Goal: Transaction & Acquisition: Book appointment/travel/reservation

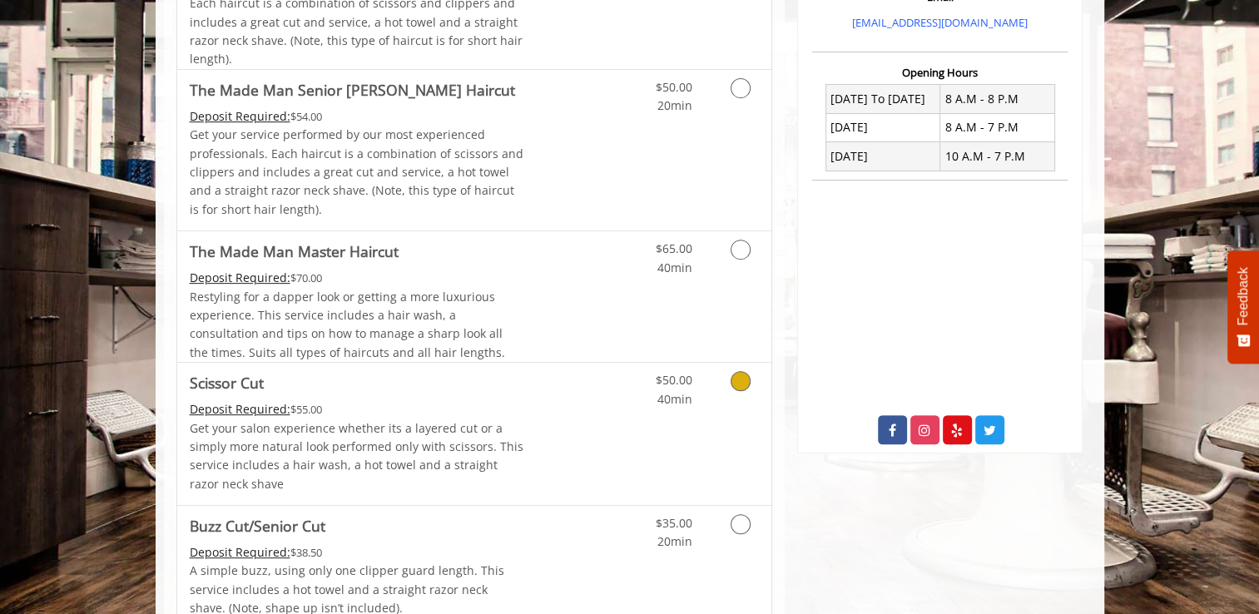
click at [430, 384] on span "Scissor Cut" at bounding box center [357, 382] width 334 height 23
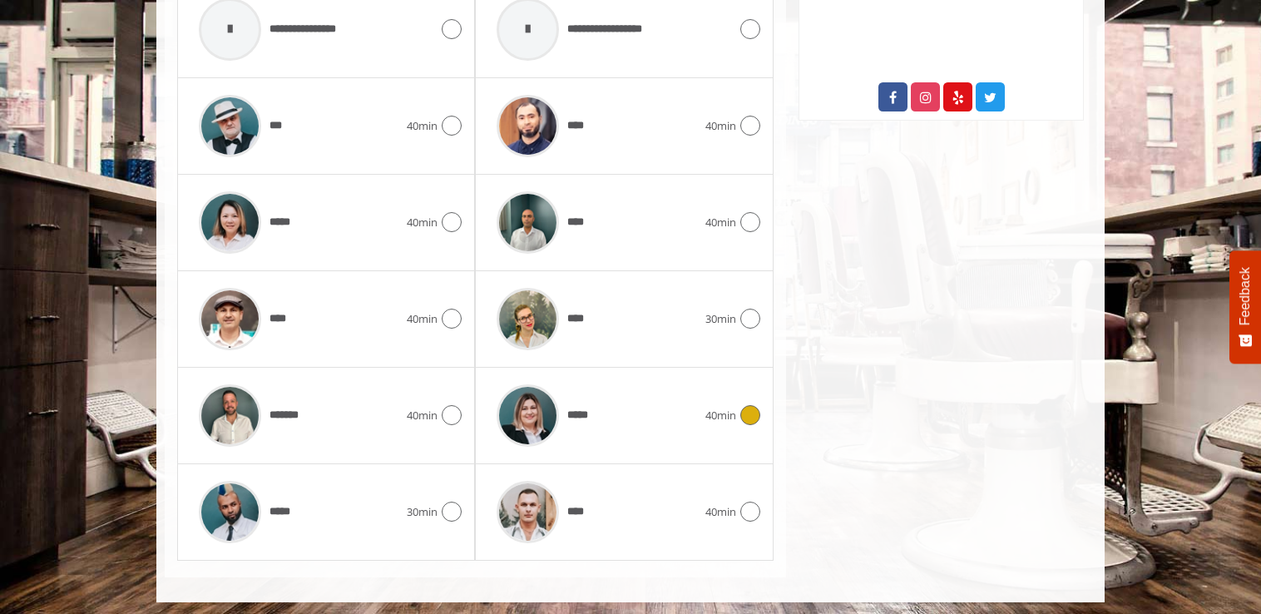
click at [622, 413] on div "*****" at bounding box center [596, 415] width 216 height 79
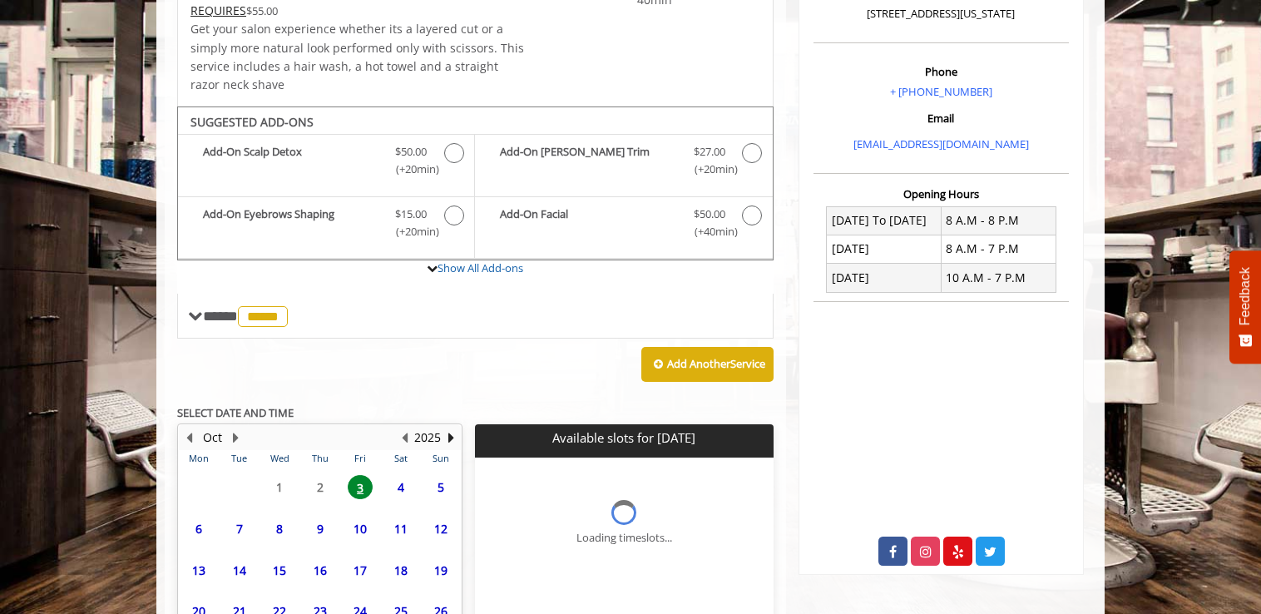
scroll to position [609, 0]
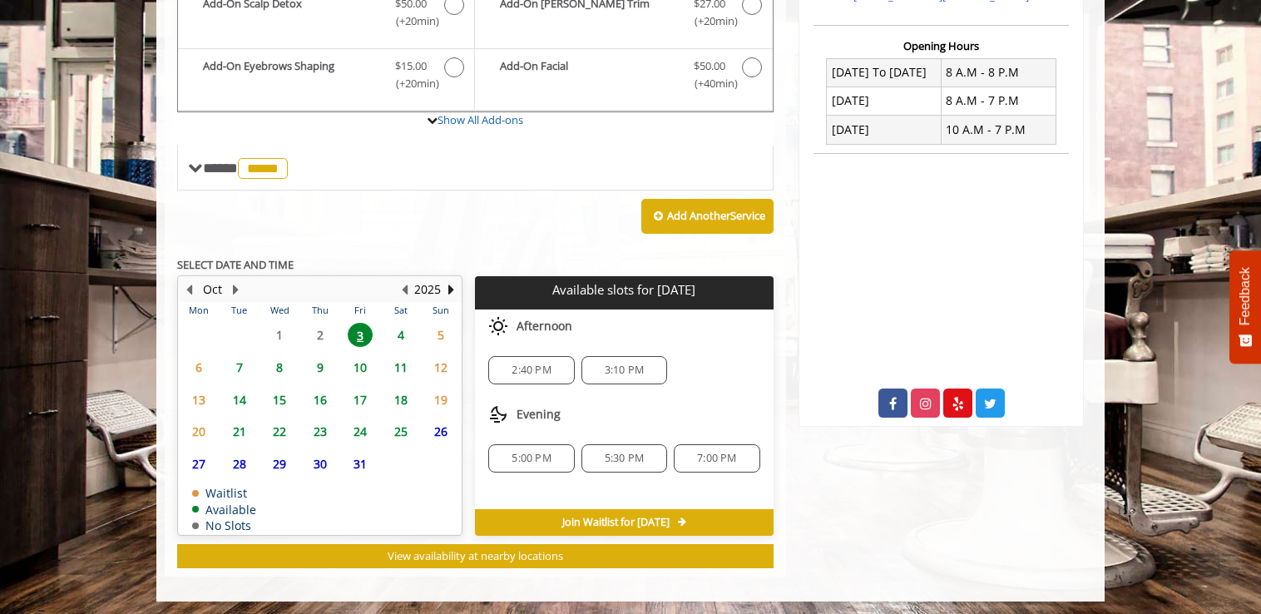
click at [199, 362] on span "6" at bounding box center [198, 367] width 25 height 24
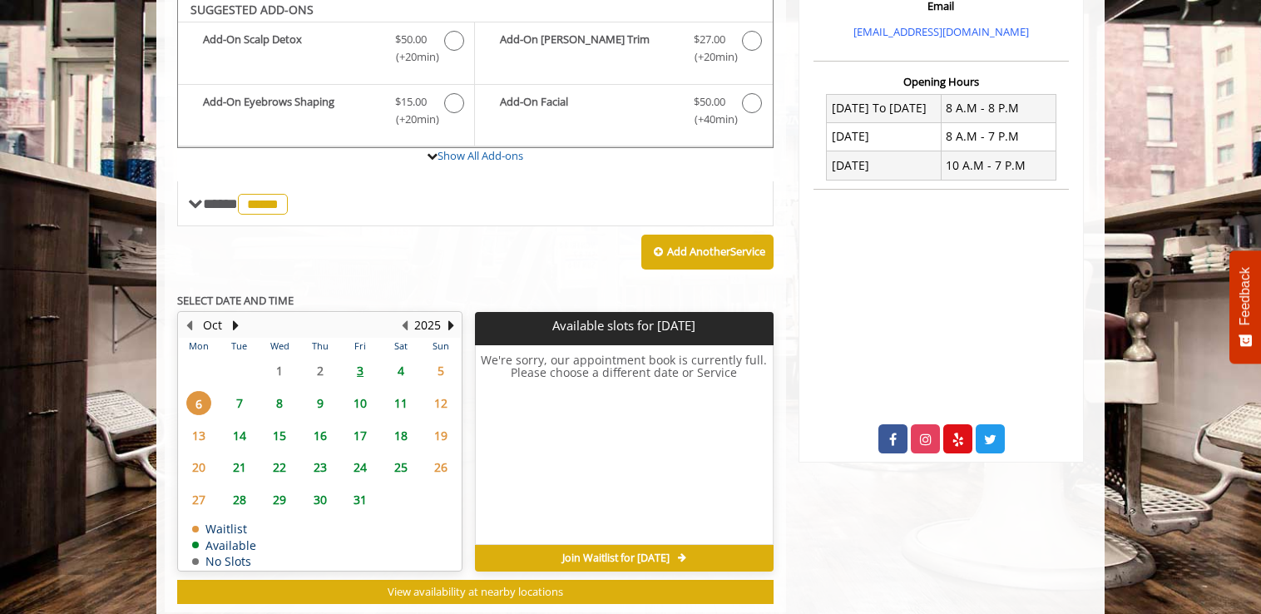
scroll to position [566, 0]
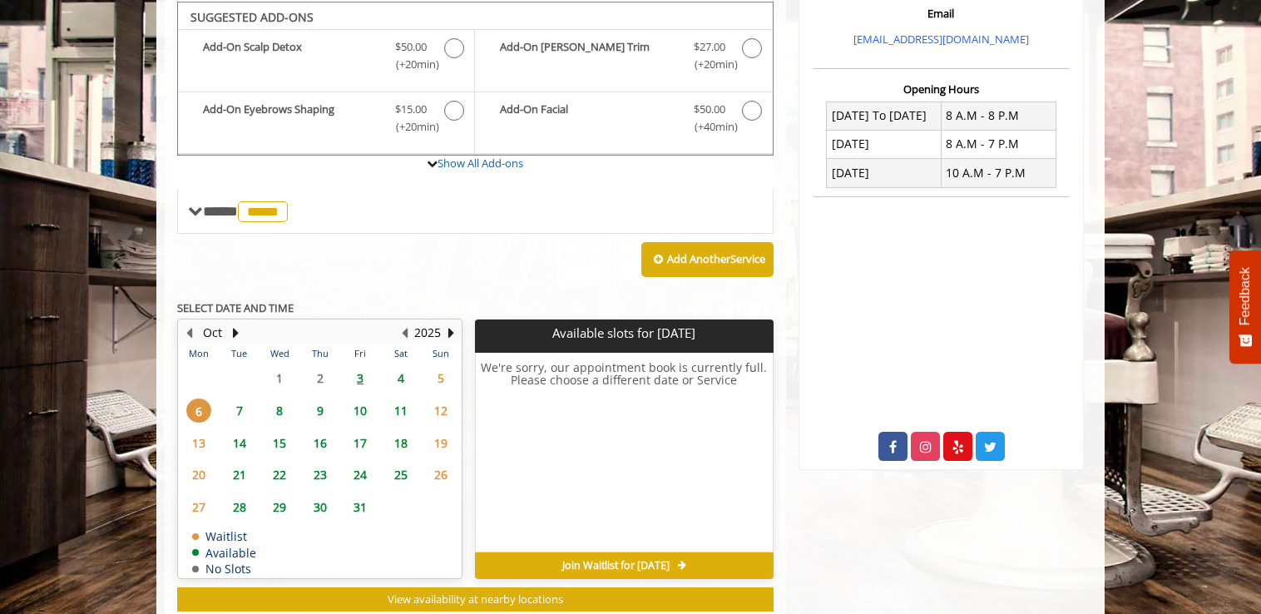
click at [238, 403] on span "7" at bounding box center [239, 411] width 25 height 24
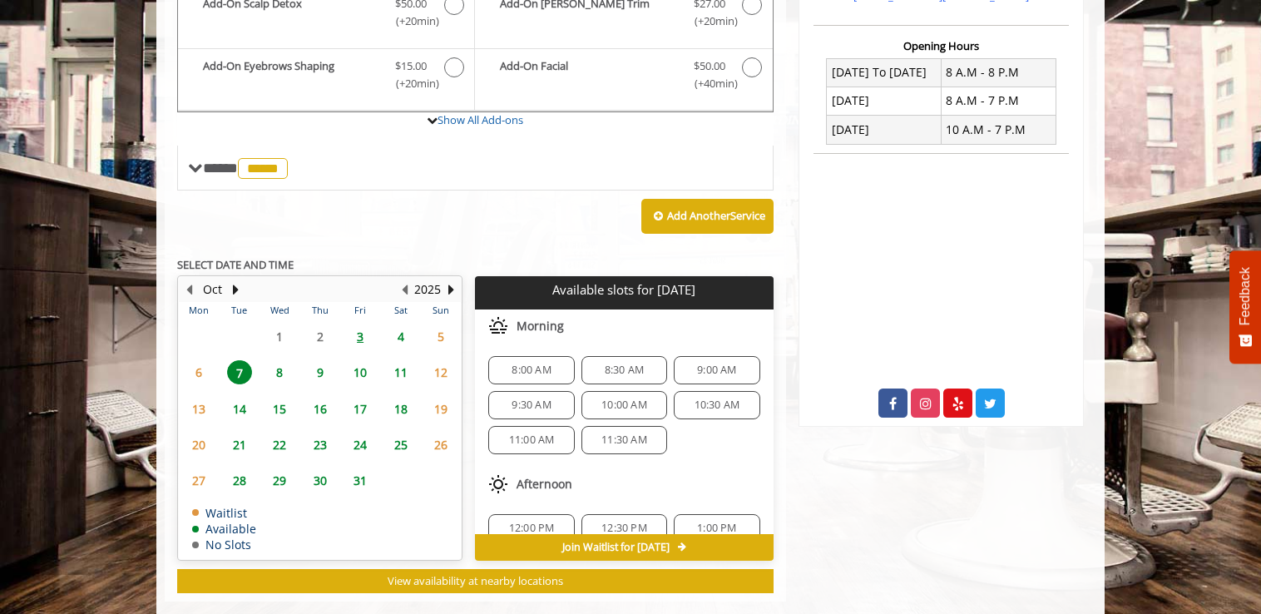
scroll to position [634, 0]
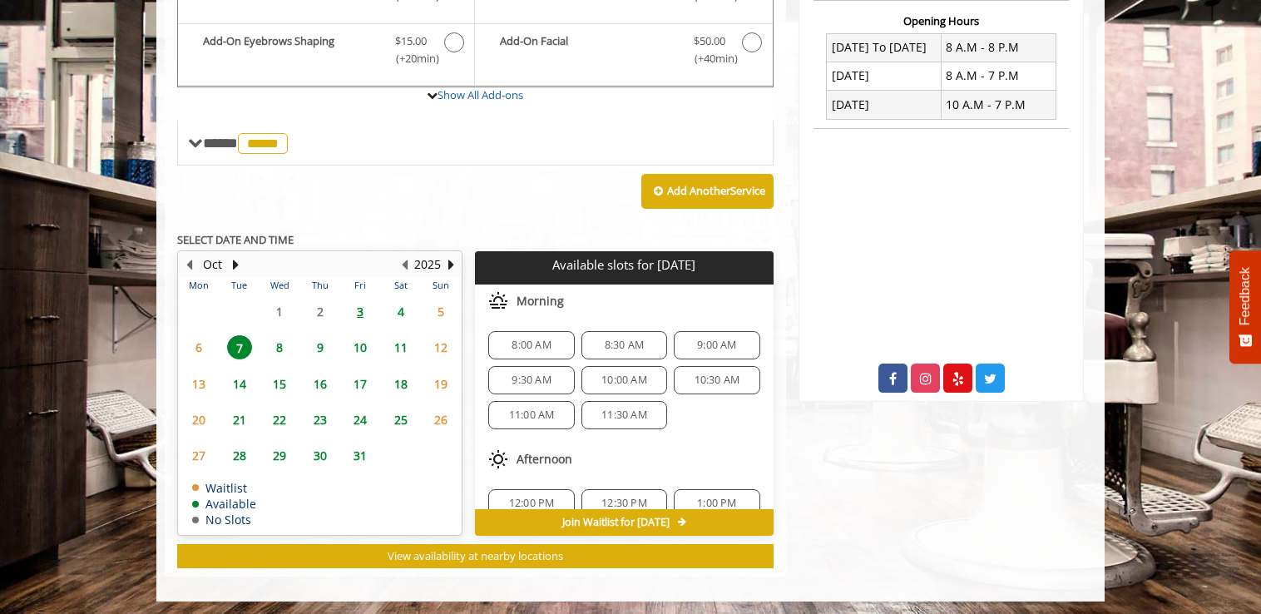
click at [641, 339] on span "8:30 AM" at bounding box center [624, 345] width 71 height 13
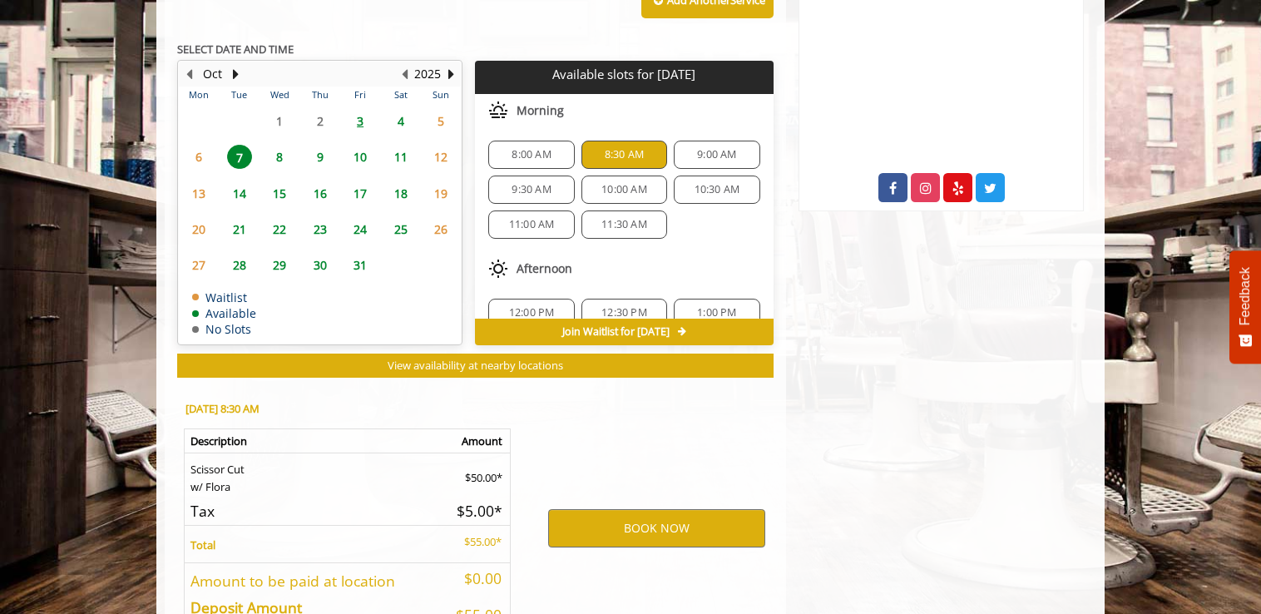
scroll to position [934, 0]
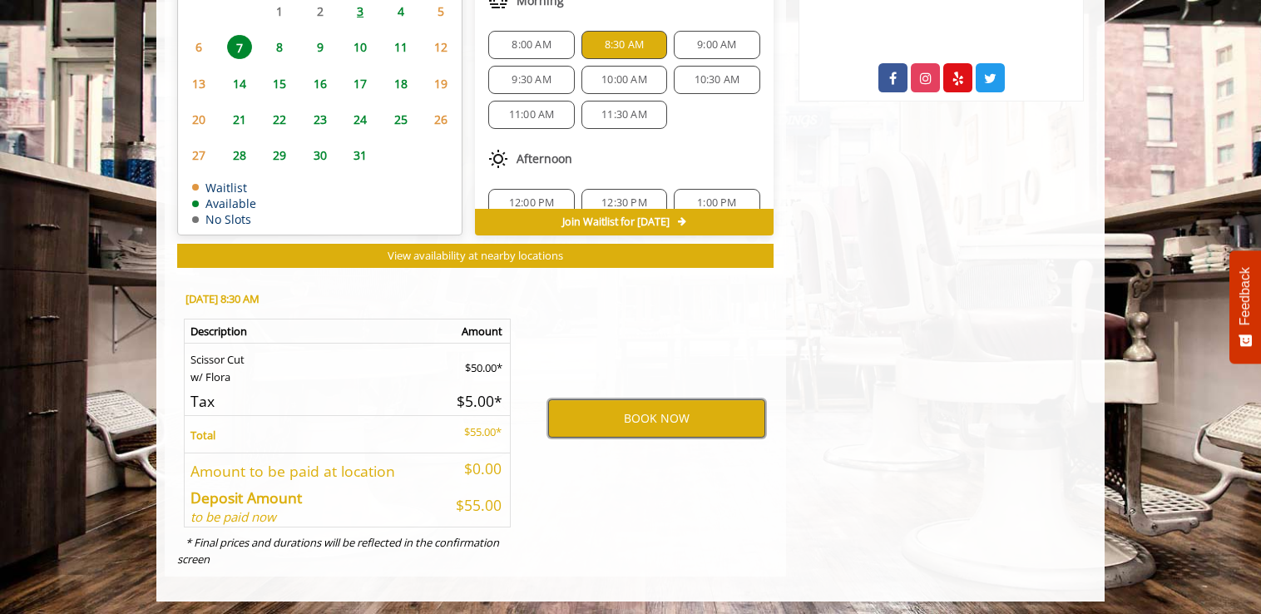
click at [633, 419] on button "BOOK NOW" at bounding box center [656, 418] width 217 height 38
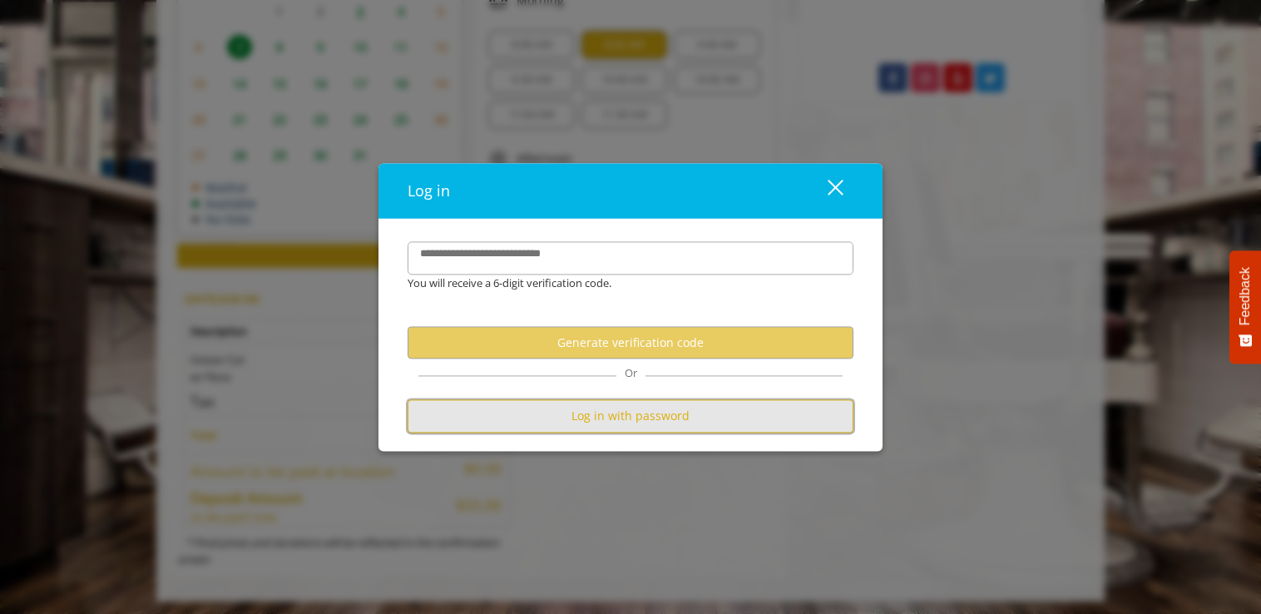
click at [600, 418] on button "Log in with password" at bounding box center [631, 416] width 446 height 32
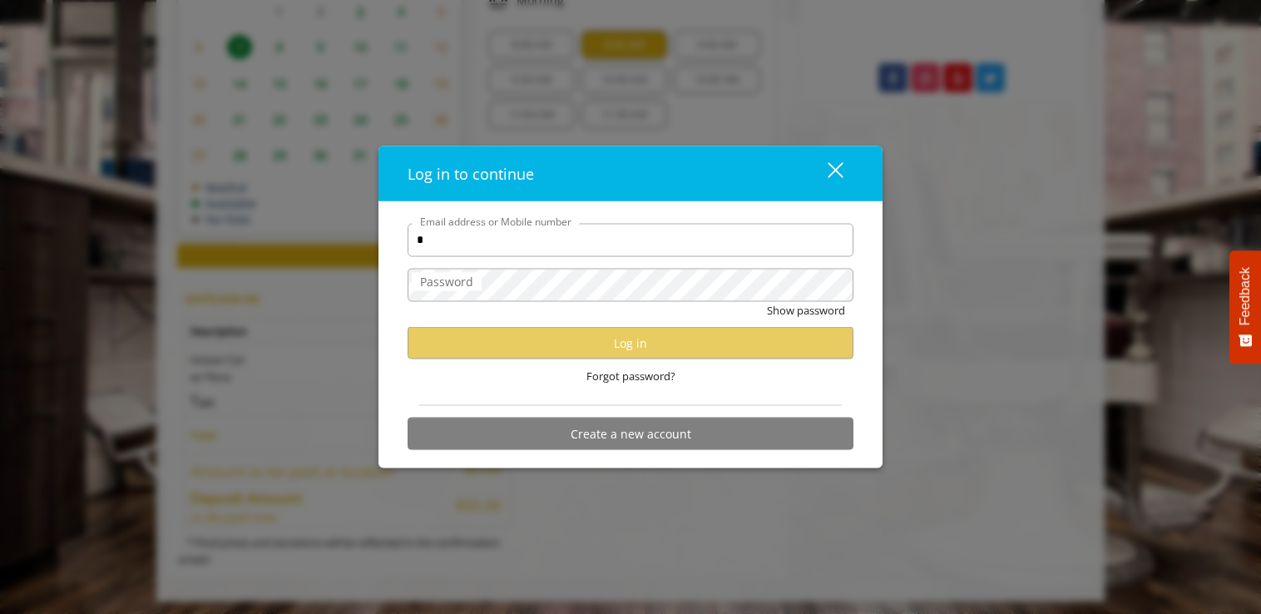
type input "**********"
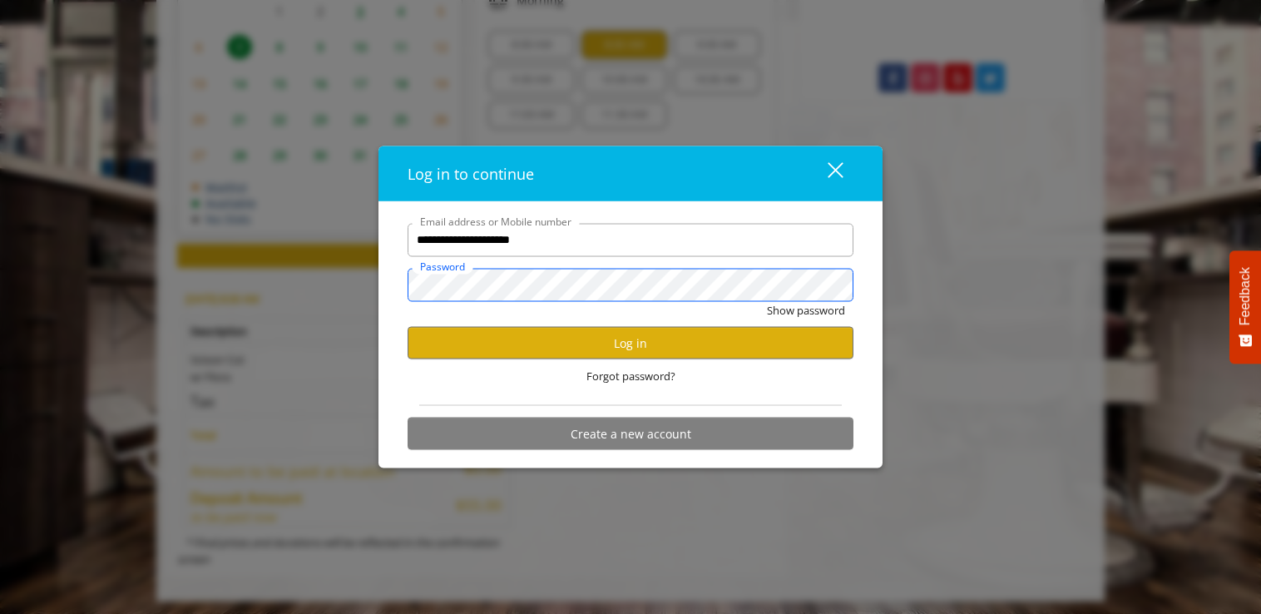
click at [767, 301] on button "Show password" at bounding box center [806, 309] width 78 height 17
click at [599, 348] on button "Log in" at bounding box center [631, 343] width 446 height 32
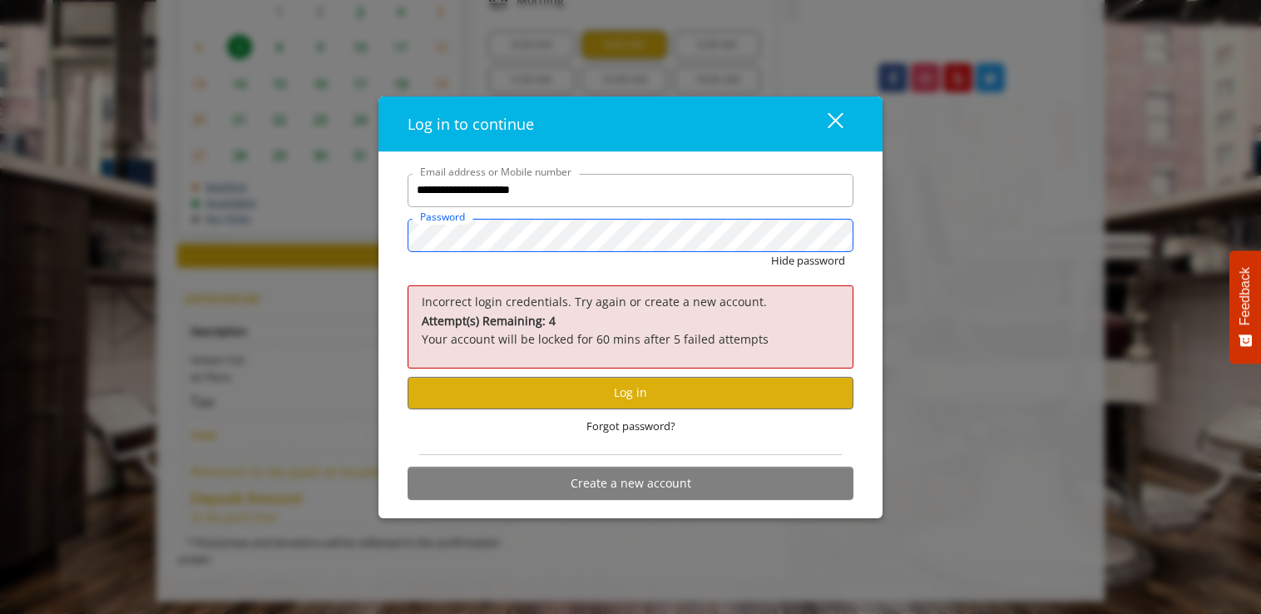
click at [329, 233] on div "**********" at bounding box center [630, 307] width 1261 height 614
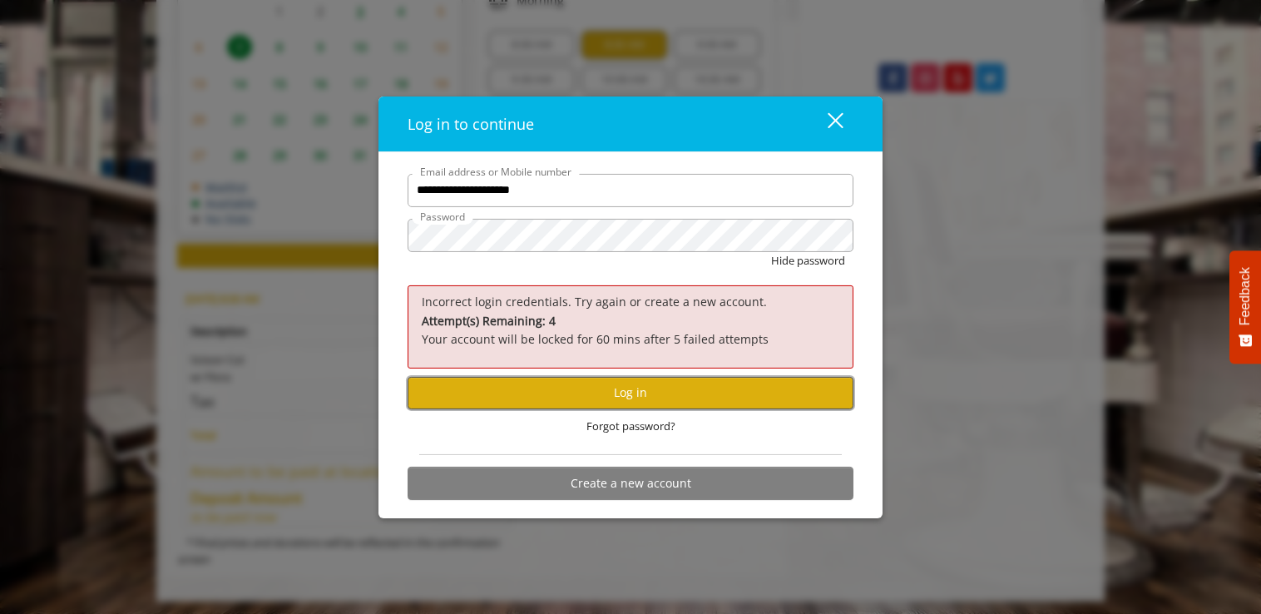
click at [496, 406] on button "Log in" at bounding box center [631, 392] width 446 height 32
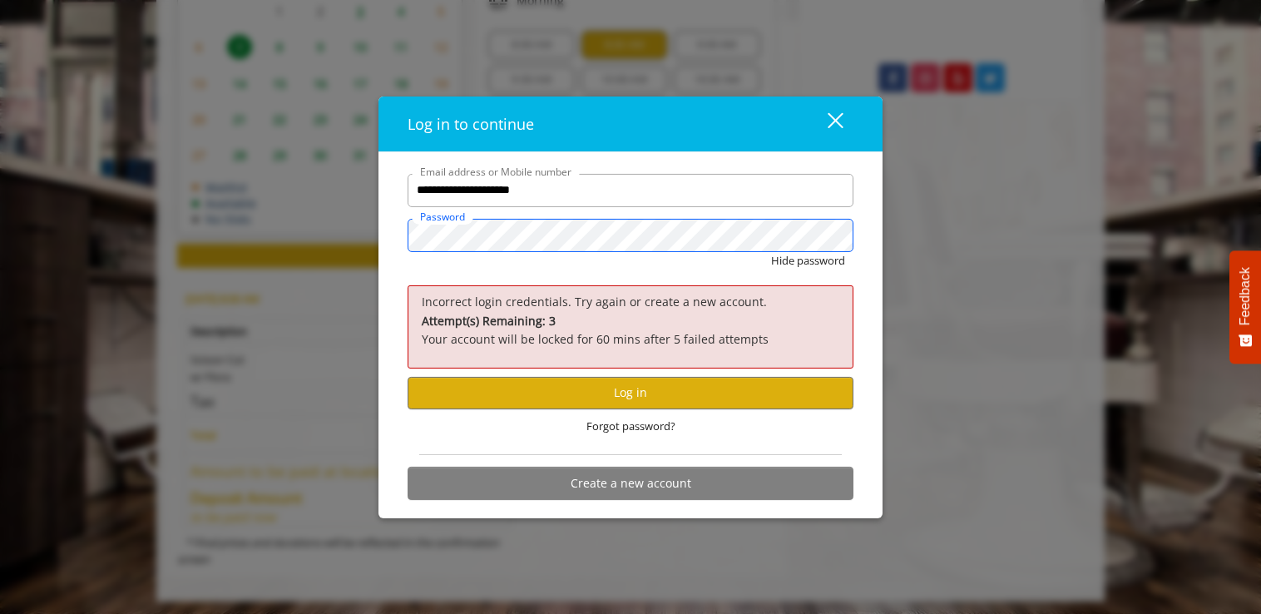
click at [365, 218] on div "**********" at bounding box center [630, 307] width 1261 height 614
click at [616, 425] on span "Forgot password?" at bounding box center [631, 426] width 89 height 17
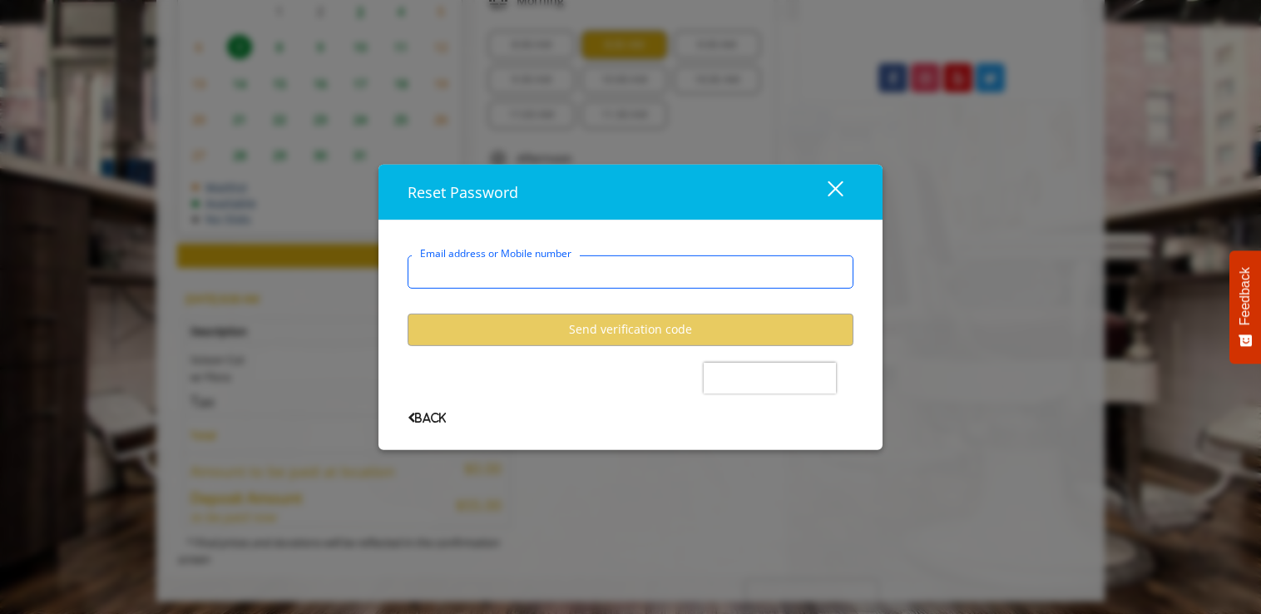
type input "*"
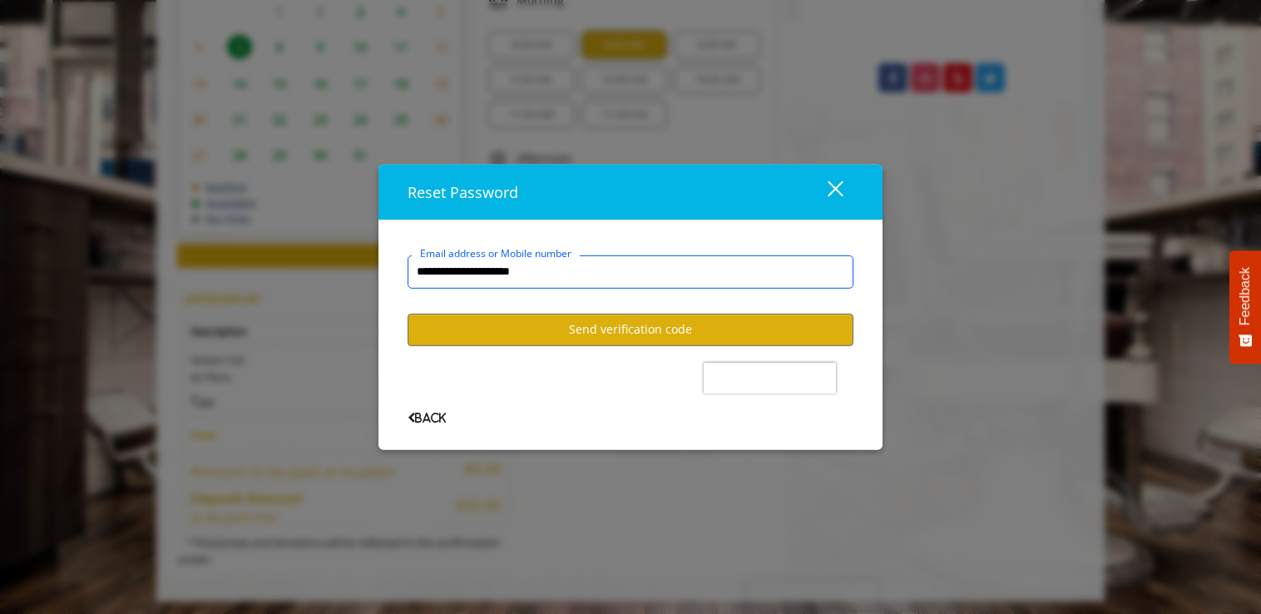
click at [640, 262] on input "**********" at bounding box center [631, 271] width 446 height 33
type input "**********"
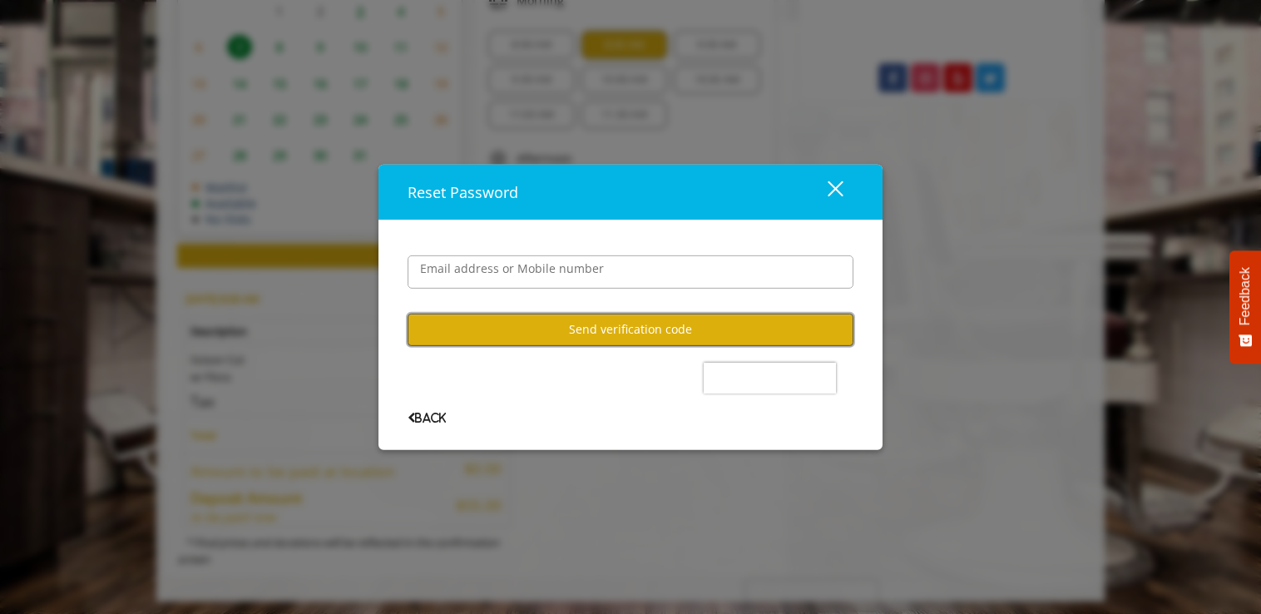
click at [773, 337] on button "Send verification code" at bounding box center [631, 329] width 446 height 32
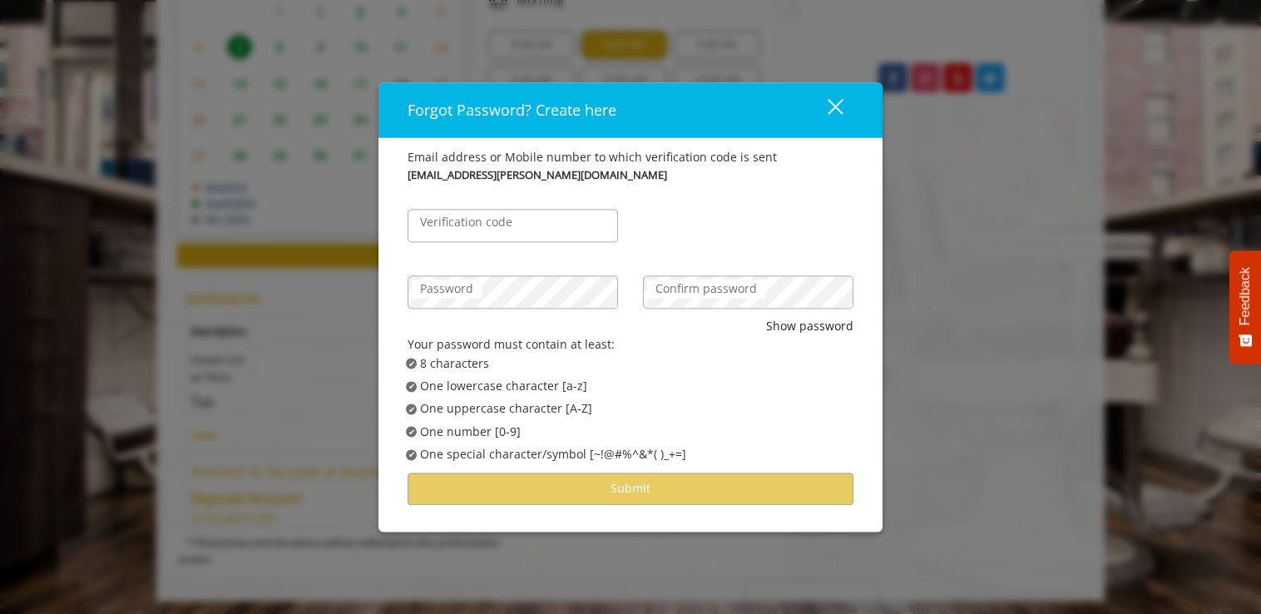
click at [503, 228] on label "Verification code" at bounding box center [466, 222] width 109 height 18
click at [503, 228] on input "Verification code" at bounding box center [513, 225] width 211 height 33
type input "******"
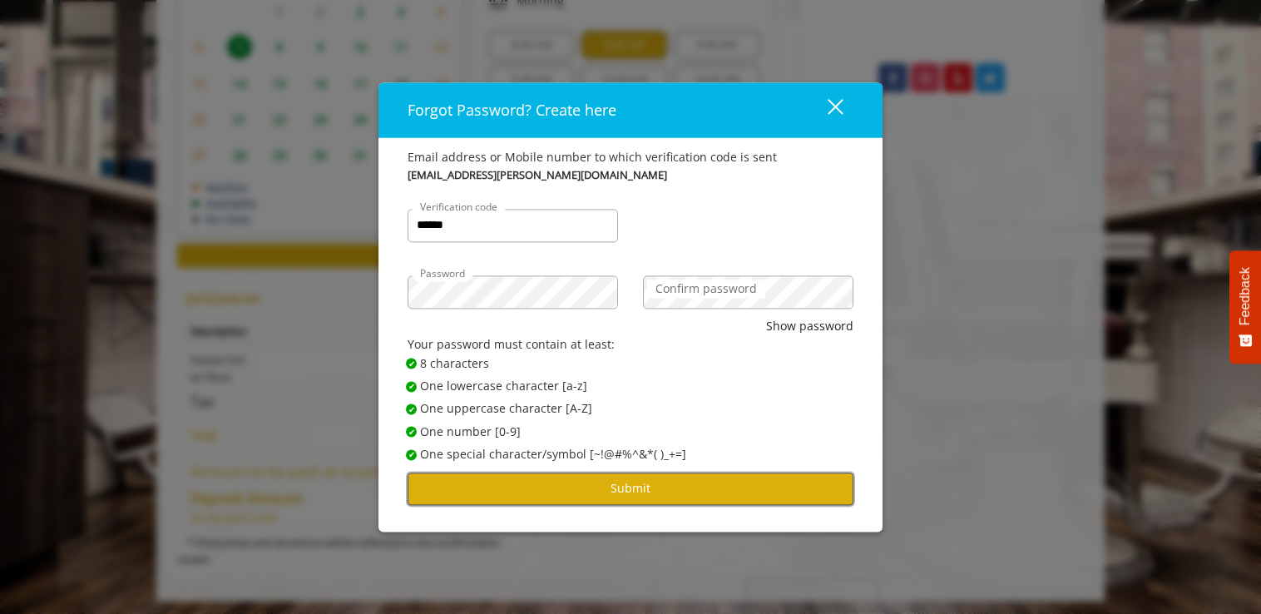
click at [498, 495] on button "Submit" at bounding box center [631, 489] width 446 height 32
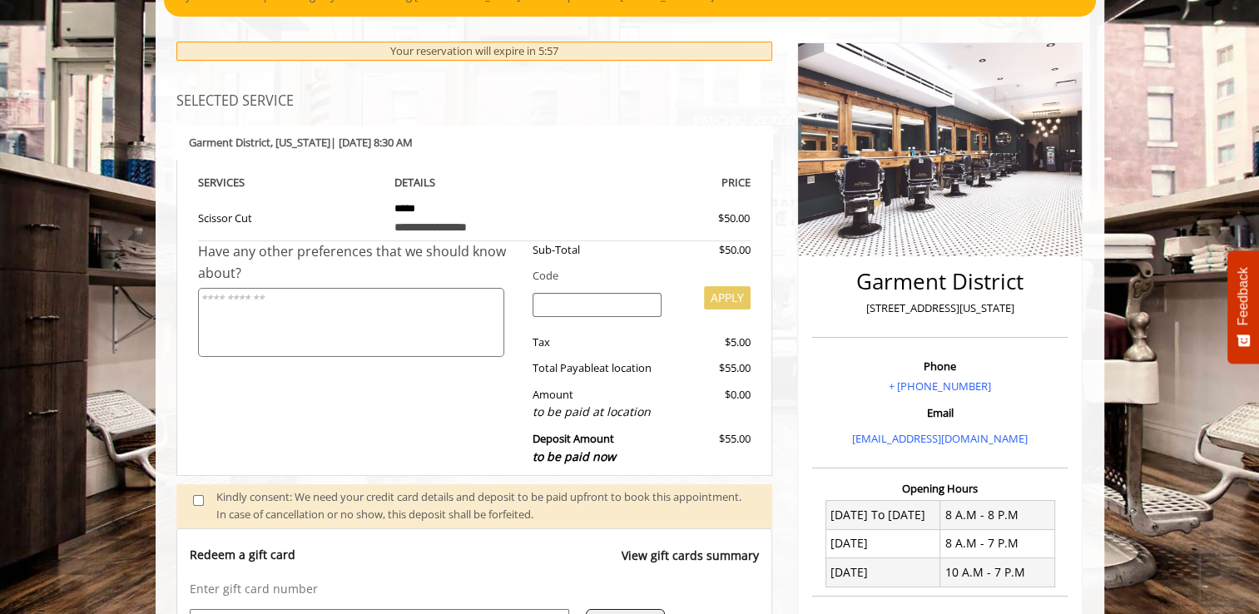
scroll to position [319, 0]
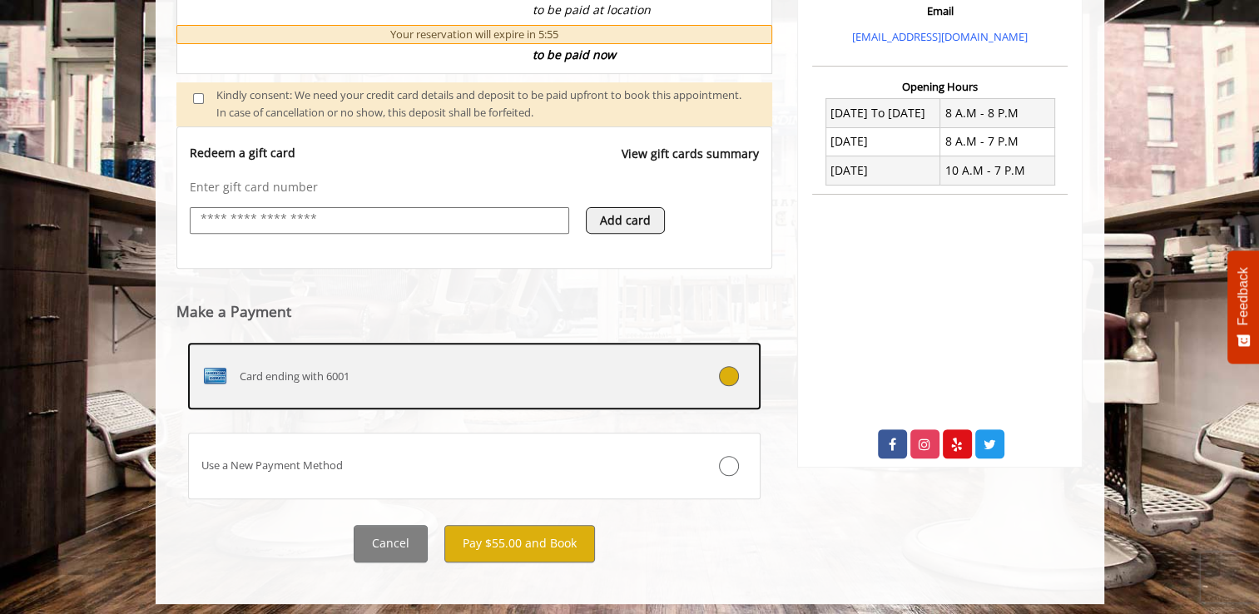
click at [326, 376] on span "Card ending with 6001" at bounding box center [295, 376] width 110 height 17
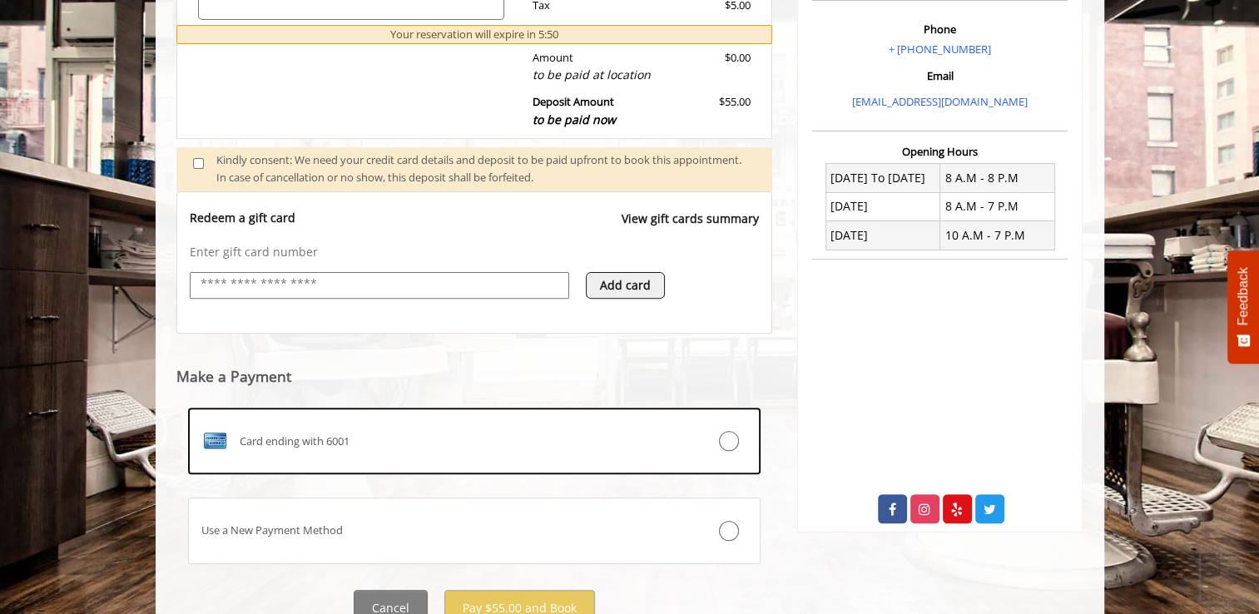
scroll to position [572, 0]
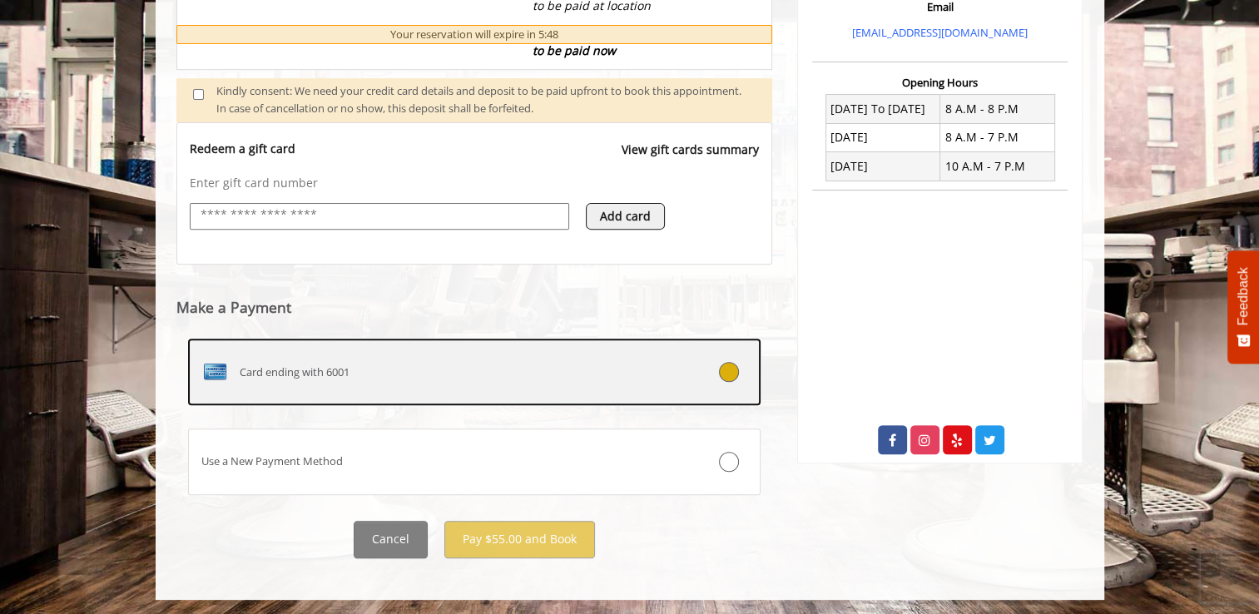
click at [612, 382] on div "Card ending with 6001" at bounding box center [427, 372] width 476 height 27
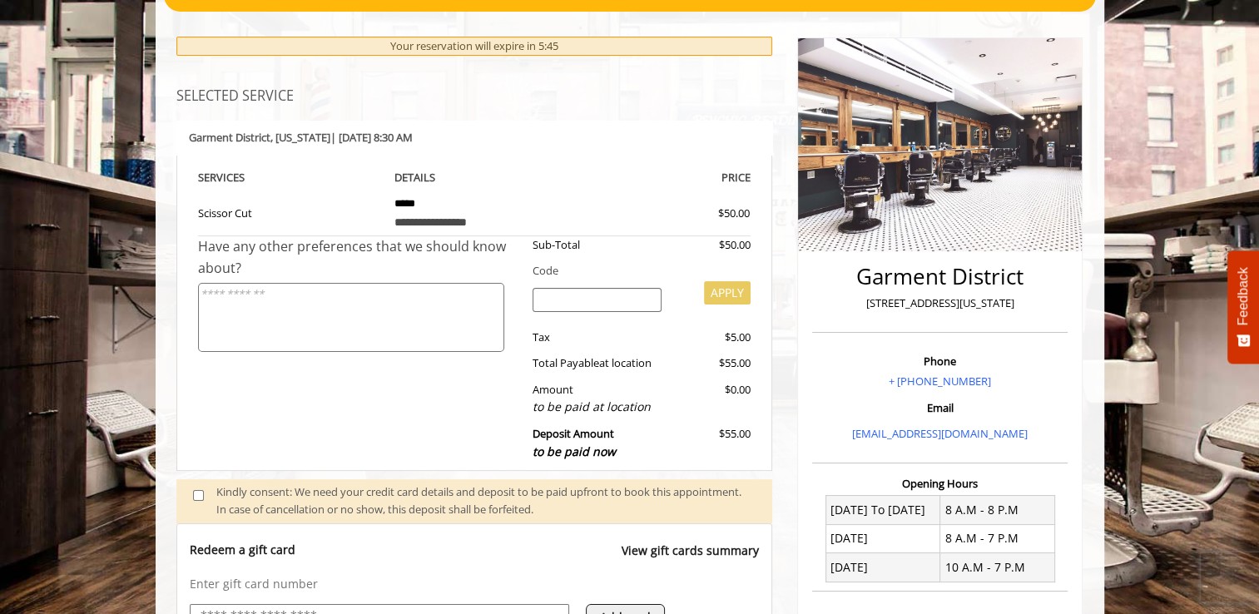
scroll to position [390, 0]
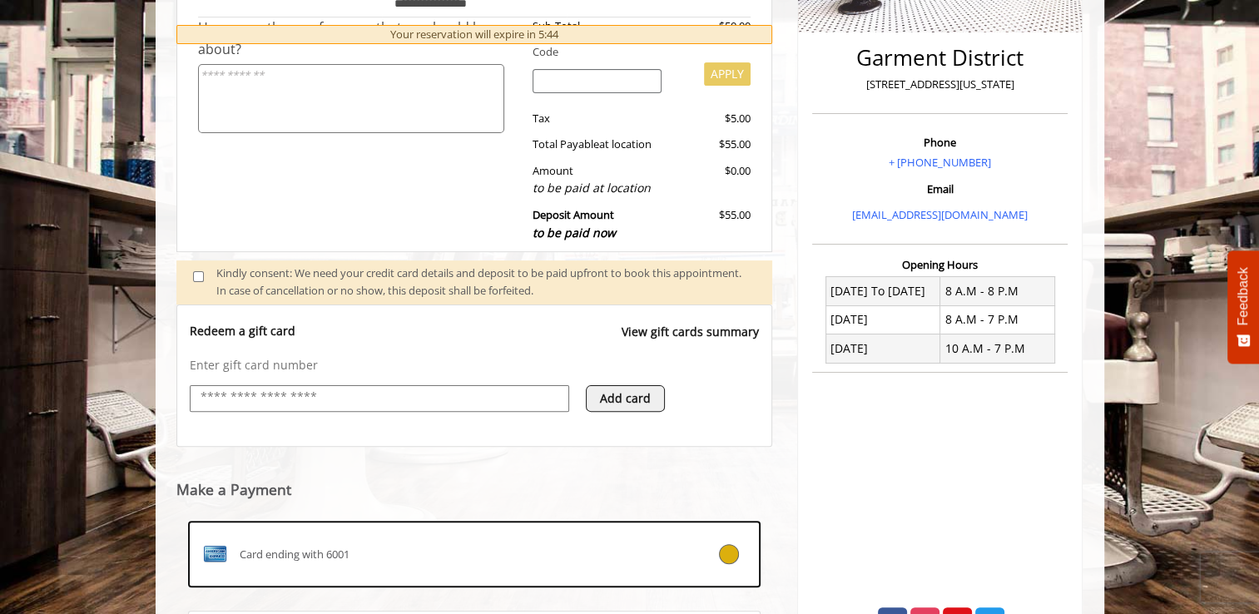
click at [404, 394] on input "text" at bounding box center [379, 398] width 361 height 20
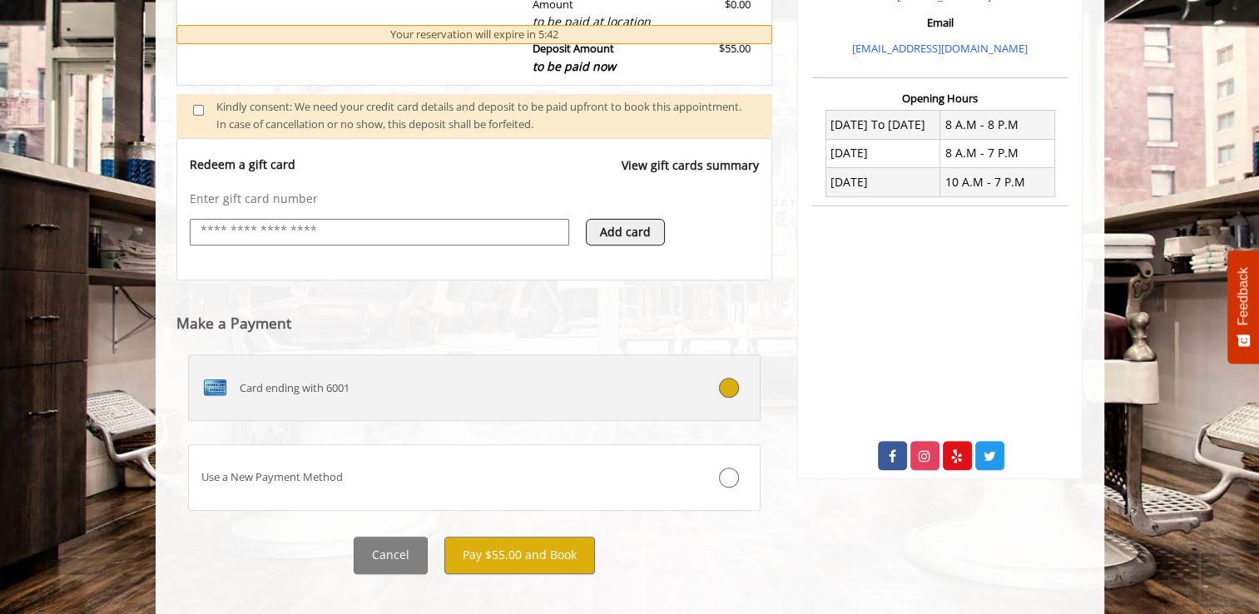
click at [395, 383] on div "Card ending with 6001" at bounding box center [427, 387] width 476 height 27
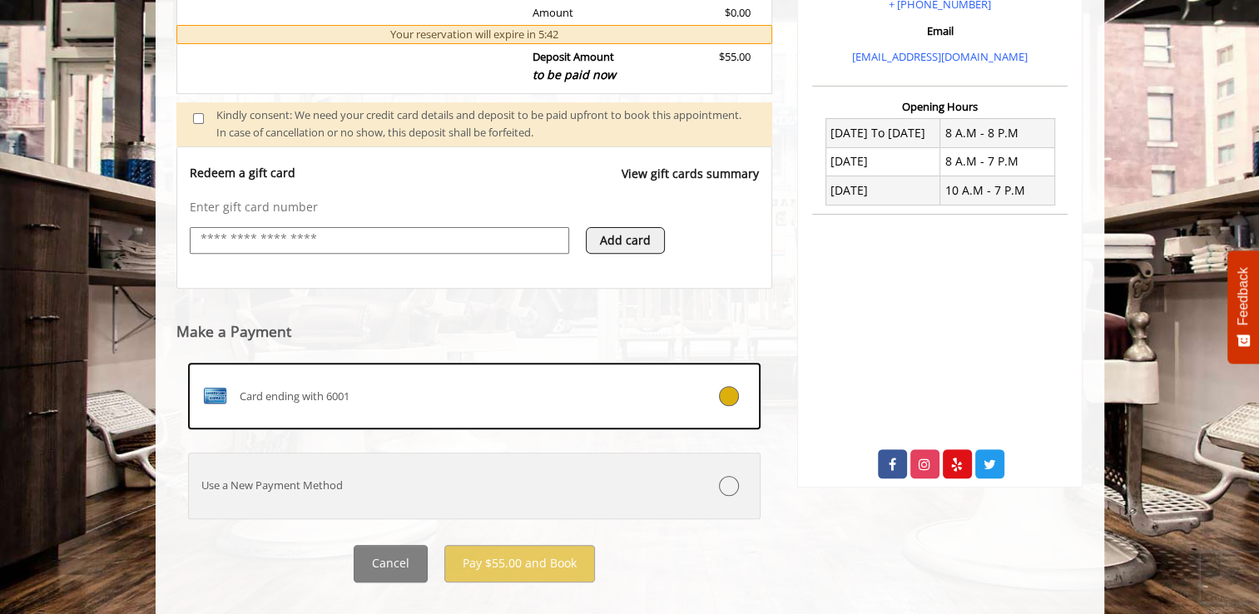
scroll to position [572, 0]
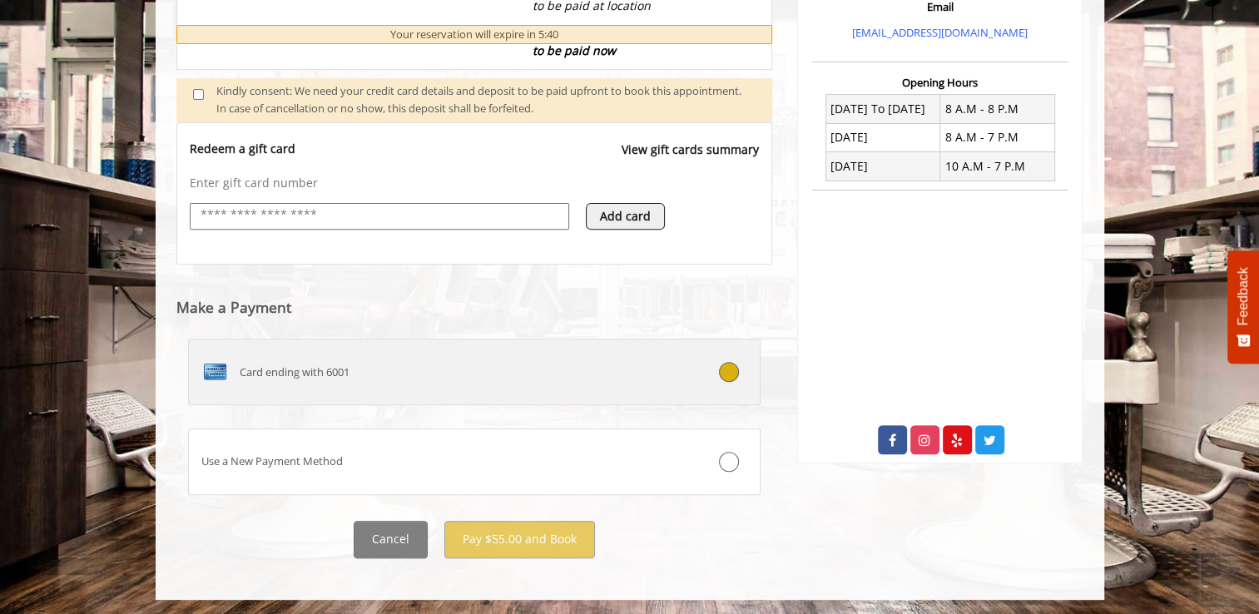
click at [663, 392] on label "Card ending with 6001" at bounding box center [474, 372] width 573 height 67
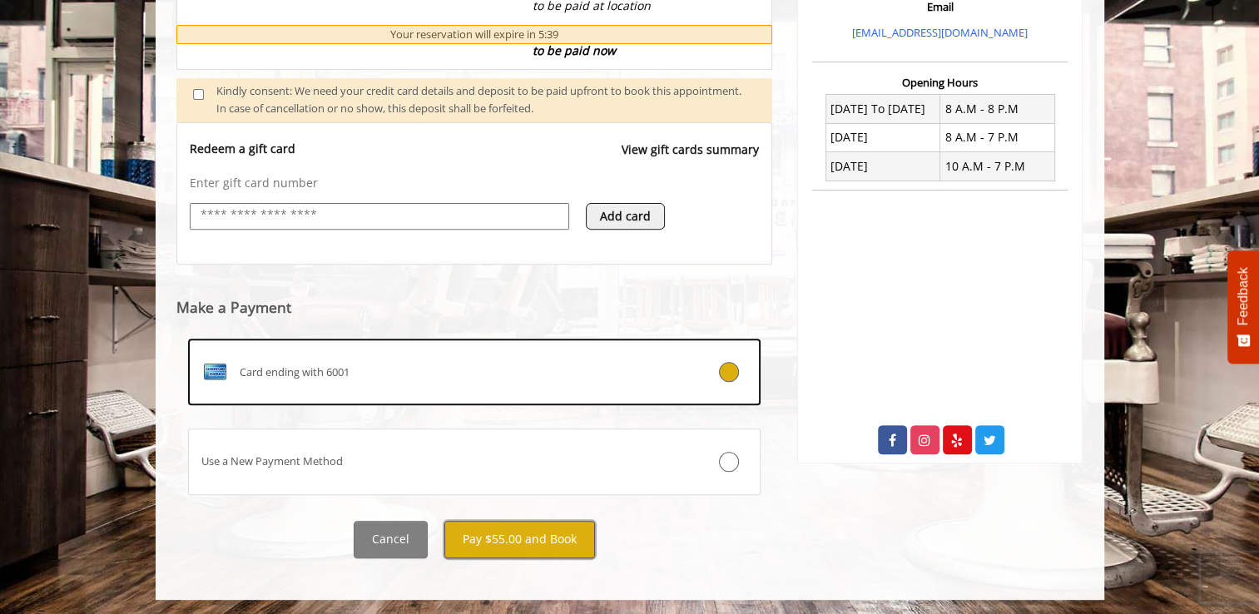
click at [498, 539] on button "Pay $55.00 and Book" at bounding box center [519, 539] width 151 height 37
